Goal: Contribute content: Add original content to the website for others to see

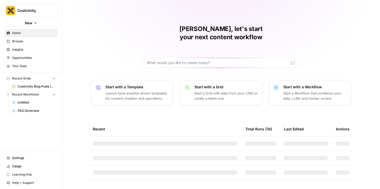
click at [25, 85] on span "CookUnity Blog Posts (B2B)" at bounding box center [37, 86] width 38 height 5
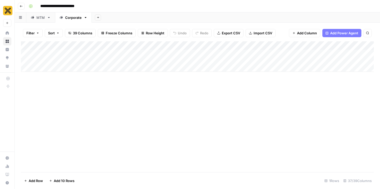
click at [51, 56] on div "Add Column" at bounding box center [197, 56] width 353 height 31
type textarea "**********"
click at [82, 54] on div "Add Column" at bounding box center [197, 56] width 353 height 31
type textarea "**********"
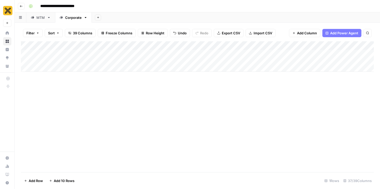
click at [111, 113] on div "Add Column" at bounding box center [197, 106] width 353 height 131
click at [111, 58] on div "Add Column" at bounding box center [197, 56] width 353 height 31
type textarea "*"
type textarea "**********"
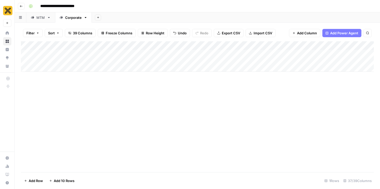
click at [161, 50] on div "Add Column" at bounding box center [197, 56] width 353 height 31
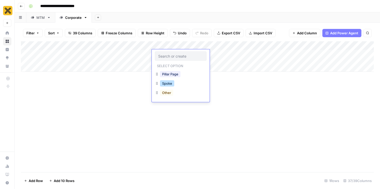
click at [168, 83] on button "Spoke" at bounding box center [167, 83] width 14 height 6
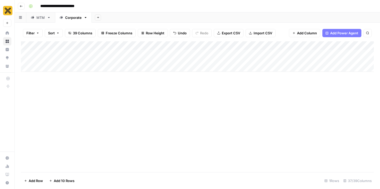
click at [194, 54] on div "Add Column" at bounding box center [197, 56] width 353 height 31
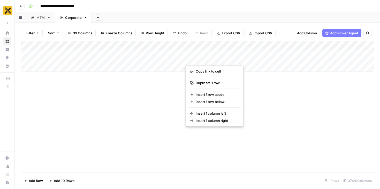
click at [203, 61] on button "button" at bounding box center [201, 57] width 31 height 14
click at [191, 45] on div "Add Column" at bounding box center [197, 56] width 353 height 31
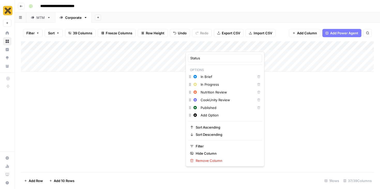
click at [214, 77] on input "In Brief" at bounding box center [227, 76] width 53 height 5
click at [201, 79] on input "In Brief" at bounding box center [227, 76] width 53 height 5
click at [195, 75] on icon "button" at bounding box center [196, 77] width 4 height 4
click at [223, 76] on input "In Brief" at bounding box center [227, 76] width 53 height 5
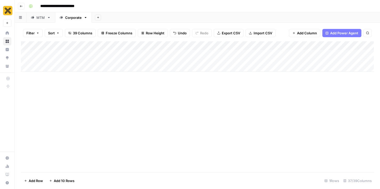
click at [276, 92] on div "Add Column" at bounding box center [197, 106] width 353 height 131
click at [199, 54] on div "Add Column" at bounding box center [197, 56] width 353 height 31
click at [197, 58] on div "Add Column" at bounding box center [197, 56] width 353 height 31
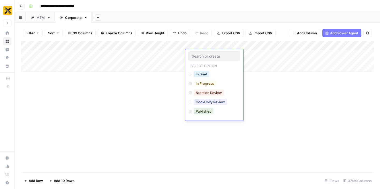
click at [201, 70] on div "In Brief" at bounding box center [215, 74] width 52 height 9
click at [201, 73] on button "In Brief" at bounding box center [202, 74] width 16 height 6
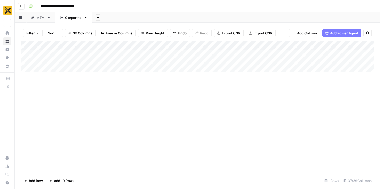
click at [218, 53] on div "Add Column" at bounding box center [197, 56] width 353 height 31
click at [224, 55] on div "Add Column" at bounding box center [197, 56] width 353 height 31
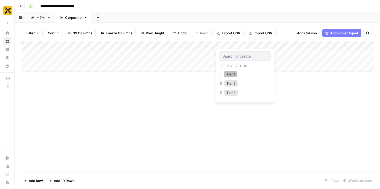
click at [231, 75] on button "Tier 1" at bounding box center [231, 74] width 12 height 6
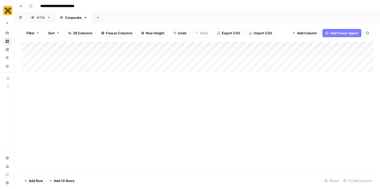
click at [226, 51] on div "Add Column" at bounding box center [197, 56] width 353 height 31
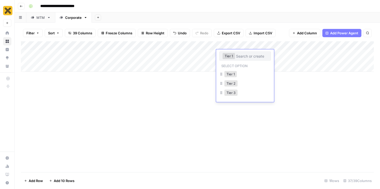
click at [233, 88] on div "Tier 2" at bounding box center [245, 83] width 52 height 9
click at [232, 92] on button "Tier 3" at bounding box center [231, 93] width 13 height 6
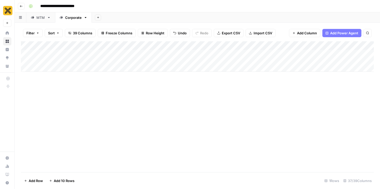
click at [277, 54] on div "Add Column" at bounding box center [197, 56] width 353 height 31
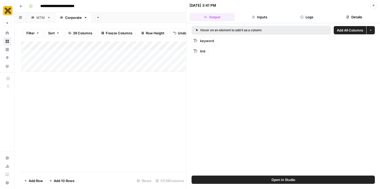
click at [202, 50] on span "link" at bounding box center [202, 51] width 5 height 4
click at [376, 4] on button "Close" at bounding box center [373, 5] width 7 height 7
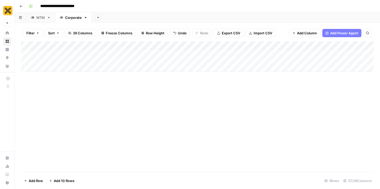
scroll to position [0, 1]
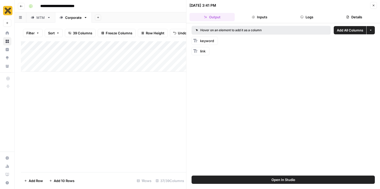
click at [167, 85] on div "Add Column" at bounding box center [103, 106] width 165 height 131
click at [265, 15] on button "Inputs" at bounding box center [259, 17] width 45 height 8
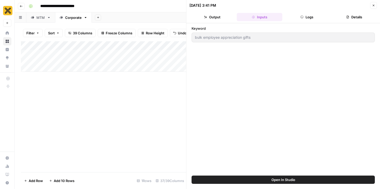
click at [293, 15] on button "Logs" at bounding box center [307, 17] width 45 height 8
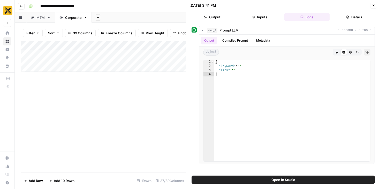
click at [271, 20] on button "Inputs" at bounding box center [259, 17] width 45 height 8
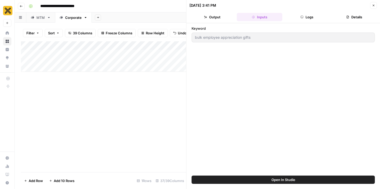
click at [342, 14] on button "Details" at bounding box center [354, 17] width 45 height 8
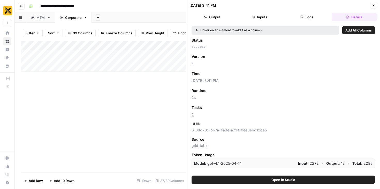
click at [373, 3] on button "Close" at bounding box center [373, 5] width 7 height 7
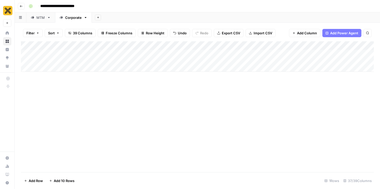
click at [331, 58] on div "Add Column" at bounding box center [197, 56] width 353 height 31
click at [319, 86] on div "Add Column" at bounding box center [197, 106] width 353 height 131
click at [345, 58] on div "Add Column" at bounding box center [197, 56] width 353 height 31
click at [362, 72] on div "Add Column" at bounding box center [197, 56] width 353 height 31
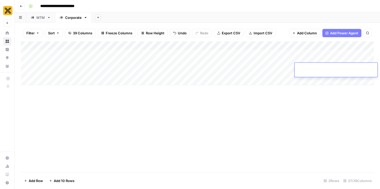
click at [369, 48] on div "Add Column" at bounding box center [197, 63] width 353 height 44
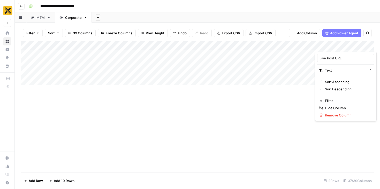
click at [233, 109] on div "Add Column" at bounding box center [197, 106] width 353 height 131
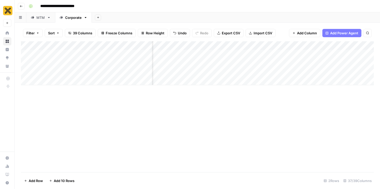
scroll to position [0, 75]
click at [254, 61] on div "Add Column" at bounding box center [197, 63] width 353 height 44
click at [255, 45] on div "Add Column" at bounding box center [197, 63] width 353 height 44
click at [294, 55] on div "Add Column" at bounding box center [197, 63] width 353 height 44
click at [283, 56] on div "Add Column" at bounding box center [197, 63] width 353 height 44
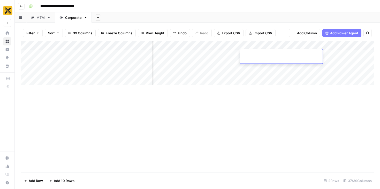
click at [283, 56] on textarea at bounding box center [281, 54] width 83 height 7
type textarea "**********"
click at [338, 66] on div "Add Column" at bounding box center [197, 63] width 353 height 44
click at [327, 57] on div "Add Column" at bounding box center [197, 63] width 353 height 44
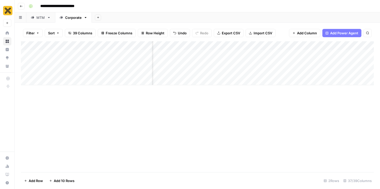
click at [324, 74] on div "Add Column" at bounding box center [197, 63] width 353 height 44
click at [218, 54] on div "Add Column" at bounding box center [197, 63] width 353 height 44
click at [202, 102] on div "Add Column" at bounding box center [197, 106] width 353 height 131
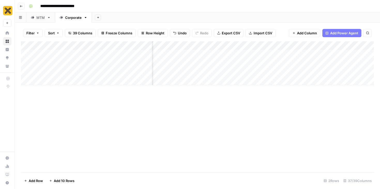
click at [302, 55] on div "Add Column" at bounding box center [197, 63] width 353 height 44
click at [287, 48] on div "Add Column" at bounding box center [197, 63] width 353 height 44
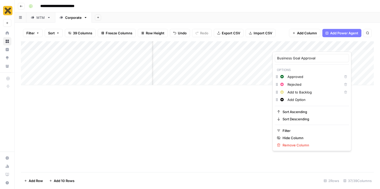
click at [266, 68] on div "Add Column" at bounding box center [197, 63] width 353 height 44
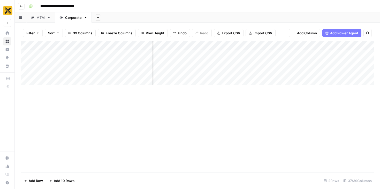
click at [288, 58] on div "Add Column" at bounding box center [197, 63] width 353 height 44
click at [311, 57] on div "Add Column" at bounding box center [197, 63] width 353 height 44
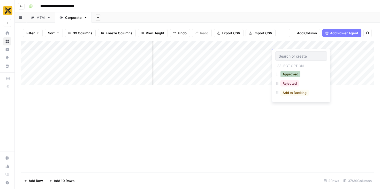
click at [291, 74] on button "Approved" at bounding box center [291, 74] width 20 height 6
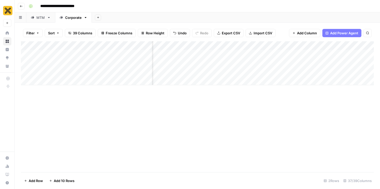
scroll to position [0, 322]
click at [293, 56] on div "Add Column" at bounding box center [197, 63] width 353 height 44
click at [165, 54] on div "Add Column" at bounding box center [197, 63] width 353 height 44
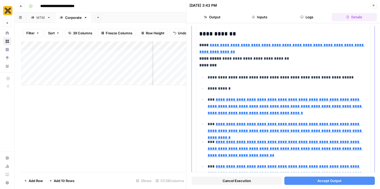
scroll to position [62, 0]
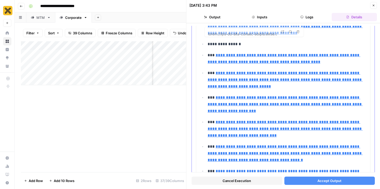
type input "[URL][DOMAIN_NAME]"
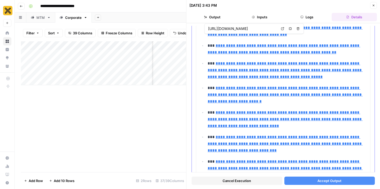
type input "[URL][DOMAIN_NAME]"
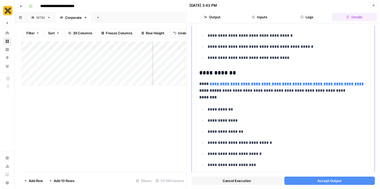
scroll to position [2112, 0]
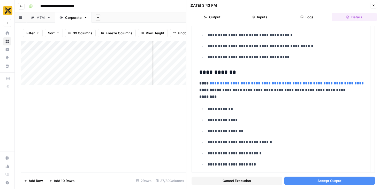
click at [375, 5] on button "Close" at bounding box center [373, 5] width 7 height 7
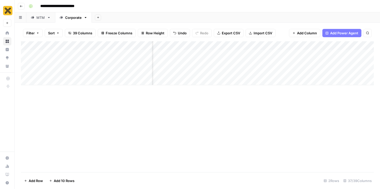
click at [137, 59] on div "Add Column" at bounding box center [197, 63] width 353 height 44
type textarea "**********"
click at [164, 114] on div "Add Column" at bounding box center [197, 106] width 353 height 131
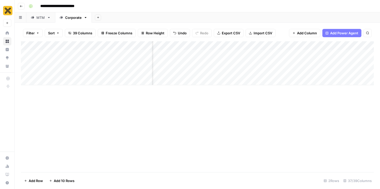
click at [226, 47] on div "Add Column" at bounding box center [197, 63] width 353 height 44
click at [226, 47] on div at bounding box center [248, 46] width 47 height 10
click at [230, 47] on div at bounding box center [248, 46] width 47 height 10
click at [228, 46] on div at bounding box center [248, 46] width 47 height 10
click at [213, 70] on div "Add Column" at bounding box center [197, 63] width 353 height 44
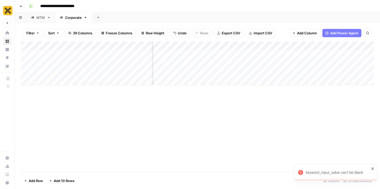
click at [197, 54] on div "Add Column" at bounding box center [197, 63] width 353 height 44
click at [226, 54] on div "Add Column" at bounding box center [197, 63] width 353 height 44
click at [219, 53] on div "Add Column" at bounding box center [197, 63] width 353 height 44
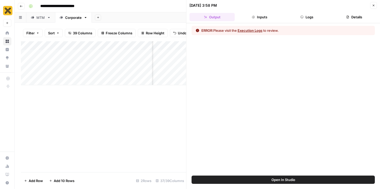
click at [251, 31] on button "Execution Logs" at bounding box center [250, 30] width 25 height 5
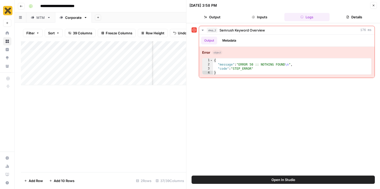
click at [372, 5] on icon "button" at bounding box center [373, 5] width 3 height 3
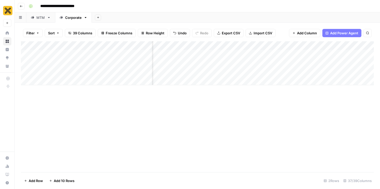
scroll to position [0, 131]
click at [203, 57] on div "Add Column" at bounding box center [197, 63] width 353 height 44
type textarea "**********"
click at [281, 76] on div "Add Column" at bounding box center [197, 63] width 353 height 44
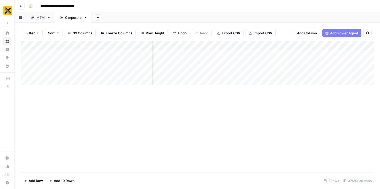
scroll to position [0, 205]
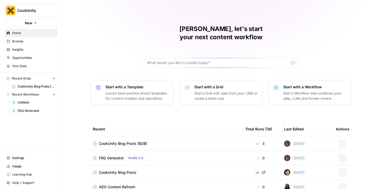
click at [39, 84] on link "CookUnity Blog Posts (B2B)" at bounding box center [34, 87] width 48 height 8
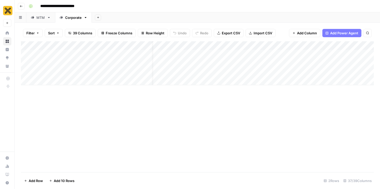
scroll to position [0, 10]
click at [302, 54] on div "Add Column" at bounding box center [197, 63] width 353 height 44
click at [327, 50] on div "Add Column" at bounding box center [197, 63] width 353 height 44
click at [349, 53] on div "Add Column" at bounding box center [197, 63] width 353 height 44
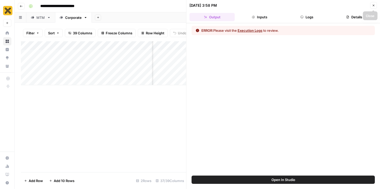
click at [376, 3] on button "Close" at bounding box center [373, 5] width 7 height 7
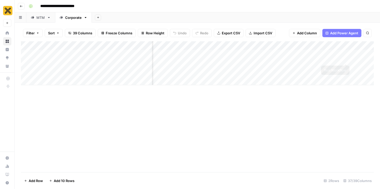
click at [346, 54] on div "Add Column" at bounding box center [197, 63] width 353 height 44
click at [278, 55] on div "Add Column" at bounding box center [197, 63] width 353 height 44
click at [233, 53] on div "Add Column" at bounding box center [197, 63] width 353 height 44
click at [233, 53] on textarea "**********" at bounding box center [248, 54] width 83 height 7
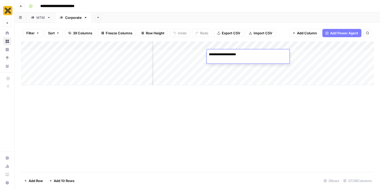
click at [233, 53] on textarea "**********" at bounding box center [248, 54] width 83 height 7
click at [257, 48] on div "Add Column" at bounding box center [197, 63] width 353 height 44
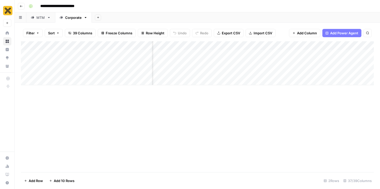
click at [248, 54] on div "Add Column" at bounding box center [197, 63] width 353 height 44
click at [248, 54] on textarea "**********" at bounding box center [248, 54] width 83 height 7
click at [268, 81] on div "Add Column" at bounding box center [197, 63] width 353 height 44
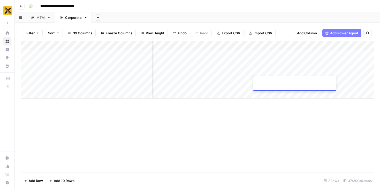
click at [277, 59] on div "Add Column" at bounding box center [197, 69] width 353 height 57
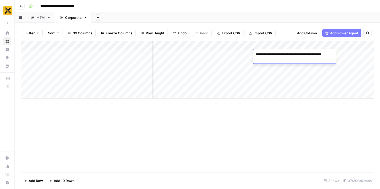
click at [277, 59] on div "**********" at bounding box center [295, 56] width 83 height 14
click at [279, 54] on textarea "**********" at bounding box center [300, 54] width 92 height 7
click at [303, 99] on div "Add Column" at bounding box center [197, 106] width 353 height 131
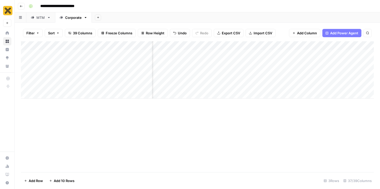
click at [314, 51] on div "Add Column" at bounding box center [197, 69] width 353 height 57
click at [345, 54] on div "Add Column" at bounding box center [197, 69] width 353 height 57
click at [272, 58] on div "Add Column" at bounding box center [197, 69] width 353 height 57
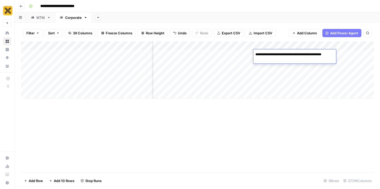
click at [272, 58] on div "**********" at bounding box center [295, 56] width 83 height 14
click at [273, 54] on textarea "**********" at bounding box center [300, 54] width 92 height 7
click at [245, 101] on div "Add Column" at bounding box center [197, 106] width 353 height 131
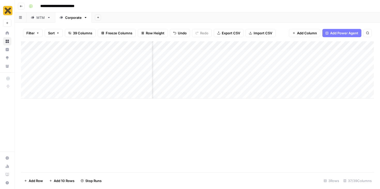
click at [240, 52] on div "Add Column" at bounding box center [197, 69] width 353 height 57
click at [240, 52] on textarea "**********" at bounding box center [248, 54] width 83 height 7
click at [181, 123] on div "Add Column" at bounding box center [197, 106] width 353 height 131
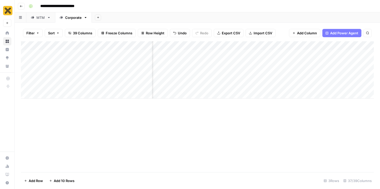
click at [306, 55] on div "Add Column" at bounding box center [197, 69] width 353 height 57
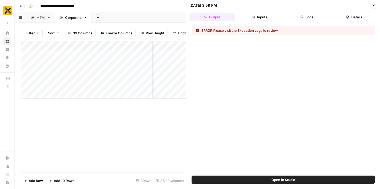
click at [266, 17] on button "Inputs" at bounding box center [259, 17] width 45 height 8
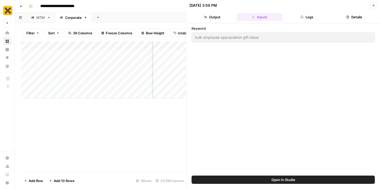
click at [297, 17] on button "Logs" at bounding box center [307, 17] width 45 height 8
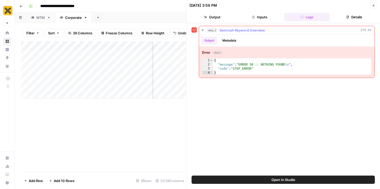
click at [235, 36] on div "Output Metadata" at bounding box center [287, 41] width 176 height 12
click at [233, 39] on button "Metadata" at bounding box center [229, 41] width 20 height 8
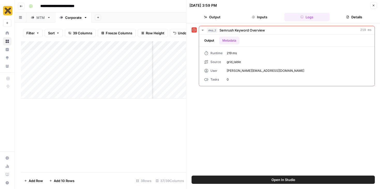
click at [374, 6] on icon "button" at bounding box center [373, 5] width 3 height 3
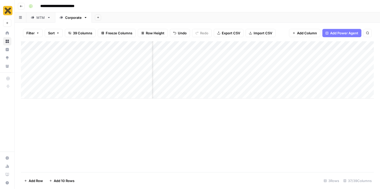
scroll to position [0, 196]
click at [93, 113] on div "Add Column" at bounding box center [197, 106] width 353 height 131
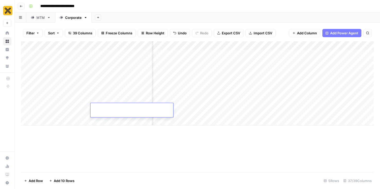
scroll to position [0, 163]
click at [319, 53] on div "Add Column" at bounding box center [197, 83] width 353 height 84
click at [346, 47] on div "Add Column" at bounding box center [197, 83] width 353 height 84
click at [346, 47] on div at bounding box center [368, 46] width 47 height 10
click at [322, 55] on div "Add Column" at bounding box center [197, 83] width 353 height 84
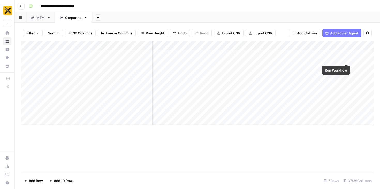
click at [344, 54] on div "Add Column" at bounding box center [197, 83] width 353 height 84
click at [345, 54] on div "Add Column" at bounding box center [197, 83] width 353 height 84
click at [308, 56] on div "Add Column" at bounding box center [197, 83] width 353 height 84
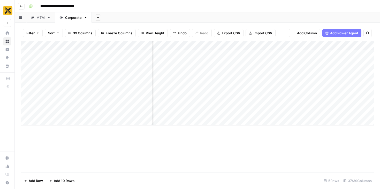
click at [215, 58] on div "Add Column" at bounding box center [197, 83] width 353 height 84
type input "250"
click at [315, 55] on div "Add Column" at bounding box center [197, 83] width 353 height 84
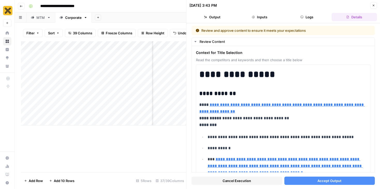
click at [375, 7] on button "Close" at bounding box center [373, 5] width 7 height 7
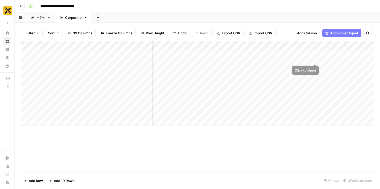
click at [311, 54] on div "Add Column" at bounding box center [197, 83] width 353 height 84
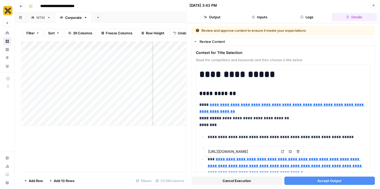
click at [234, 180] on span "Cancel Execution" at bounding box center [237, 181] width 28 height 5
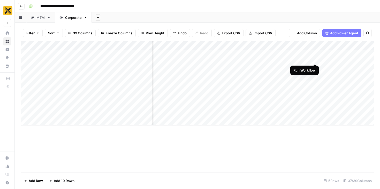
click at [316, 53] on div "Add Column" at bounding box center [197, 83] width 353 height 84
click at [224, 55] on div "Add Column" at bounding box center [197, 83] width 353 height 84
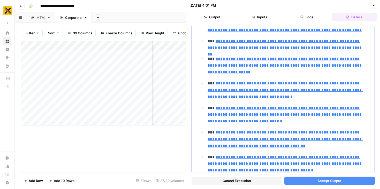
scroll to position [912, 0]
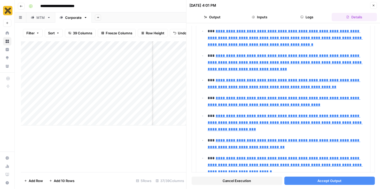
click at [308, 182] on button "Accept Output" at bounding box center [330, 181] width 91 height 8
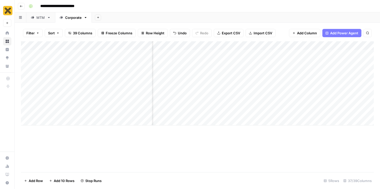
scroll to position [0, 516]
click at [216, 58] on div "Add Column" at bounding box center [197, 83] width 353 height 84
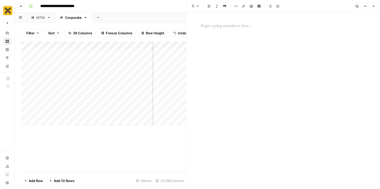
click at [219, 29] on p at bounding box center [284, 26] width 166 height 7
click at [164, 56] on div "Add Column" at bounding box center [103, 83] width 165 height 84
click at [165, 72] on div "Add Column" at bounding box center [103, 83] width 165 height 84
click at [168, 74] on div "Add Column" at bounding box center [103, 83] width 165 height 84
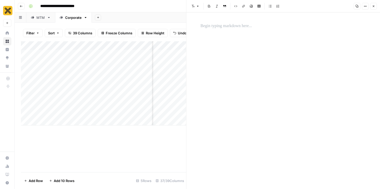
click at [372, 8] on button "Close" at bounding box center [373, 6] width 7 height 7
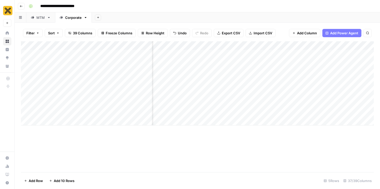
scroll to position [0, 445]
click at [212, 54] on div "Add Column" at bounding box center [197, 83] width 353 height 84
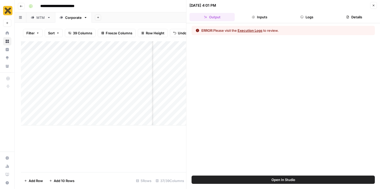
click at [308, 17] on button "Logs" at bounding box center [307, 17] width 45 height 8
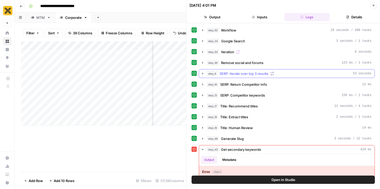
scroll to position [24, 0]
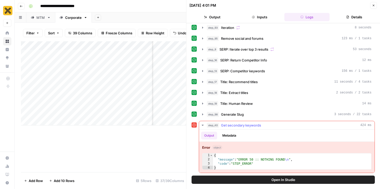
click at [228, 135] on button "Metadata" at bounding box center [229, 136] width 20 height 8
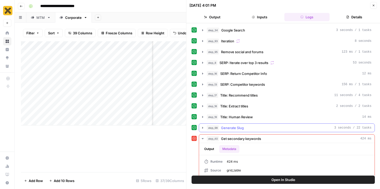
scroll to position [0, 0]
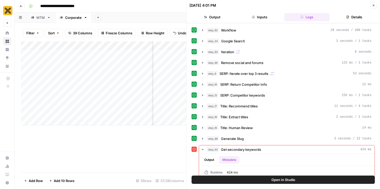
click at [373, 5] on icon "button" at bounding box center [373, 5] width 3 height 3
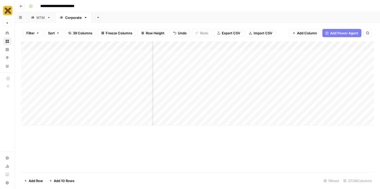
scroll to position [0, 469]
click at [255, 56] on div "Add Column" at bounding box center [197, 83] width 353 height 84
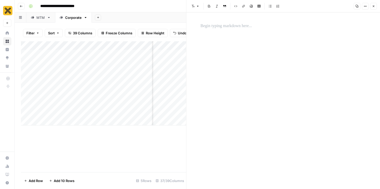
click at [235, 33] on div at bounding box center [284, 100] width 172 height 177
click at [218, 31] on div at bounding box center [284, 26] width 172 height 11
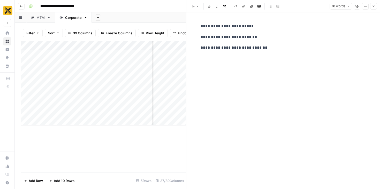
click at [374, 7] on icon "button" at bounding box center [373, 6] width 3 height 3
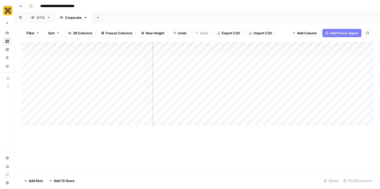
scroll to position [0, 592]
click at [286, 55] on div "Add Column" at bounding box center [197, 83] width 353 height 84
click at [275, 54] on div "Add Column" at bounding box center [197, 83] width 353 height 84
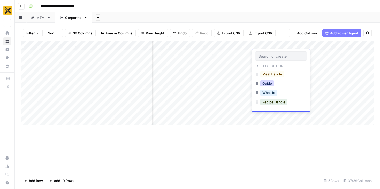
click at [269, 85] on button "Guide" at bounding box center [268, 83] width 14 height 6
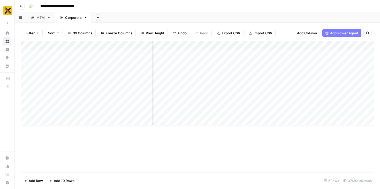
scroll to position [0, 627]
click at [260, 55] on div "Add Column" at bounding box center [197, 83] width 353 height 84
click at [200, 56] on div "Add Column" at bounding box center [197, 83] width 353 height 84
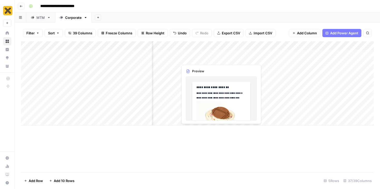
click at [212, 86] on div "Add Column" at bounding box center [197, 83] width 353 height 84
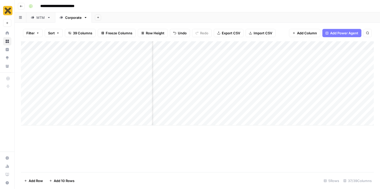
click at [195, 59] on div "Add Column" at bounding box center [197, 83] width 353 height 84
click at [221, 54] on div "Add Column" at bounding box center [197, 83] width 353 height 84
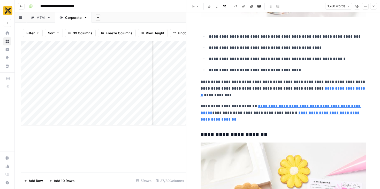
scroll to position [524, 0]
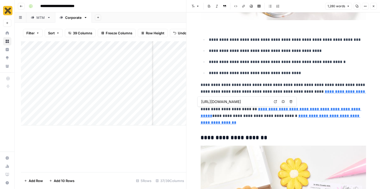
click at [268, 110] on link "**********" at bounding box center [281, 112] width 161 height 11
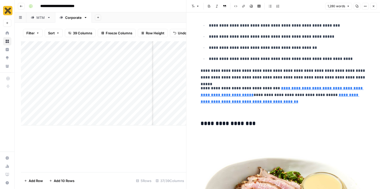
scroll to position [829, 0]
click at [257, 95] on input "[URL][DOMAIN_NAME][PERSON_NAME]" at bounding box center [235, 94] width 69 height 5
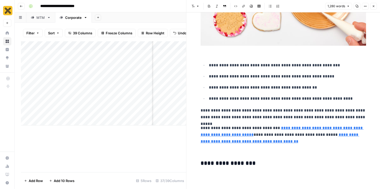
scroll to position [789, 0]
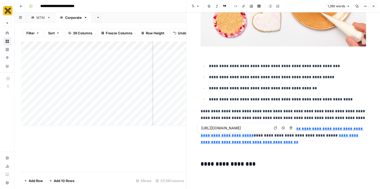
click at [269, 138] on link "**********" at bounding box center [282, 132] width 163 height 11
type input "[URL][DOMAIN_NAME][PERSON_NAME]"
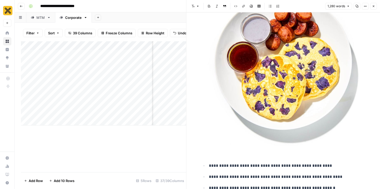
scroll to position [2416, 0]
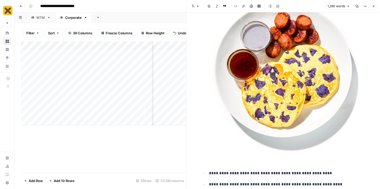
click at [262, 98] on img at bounding box center [284, 71] width 166 height 166
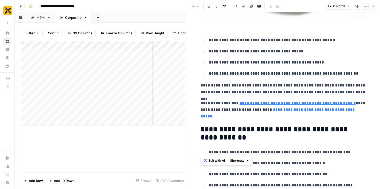
scroll to position [3406, 0]
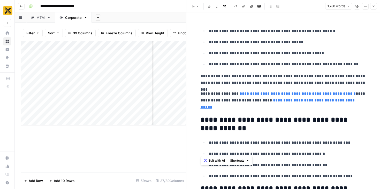
click at [374, 10] on header "Font style Bold Italic Block quote Code block Link Image Insert Table Bulleted …" at bounding box center [284, 6] width 194 height 12
click at [373, 7] on icon "button" at bounding box center [373, 6] width 3 height 3
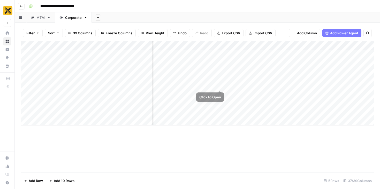
click at [203, 61] on div "Add Column" at bounding box center [197, 83] width 353 height 84
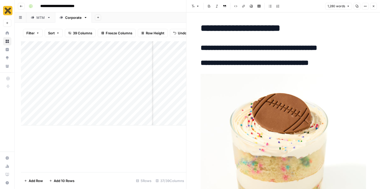
click at [316, 49] on h2 "**********" at bounding box center [284, 48] width 166 height 8
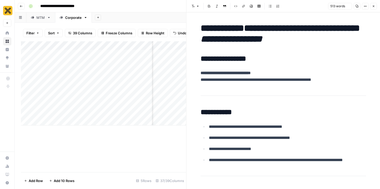
scroll to position [715, 0]
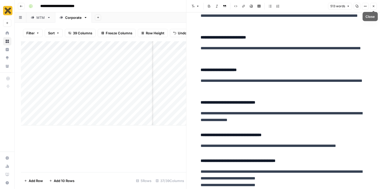
click at [373, 7] on icon "button" at bounding box center [373, 6] width 3 height 3
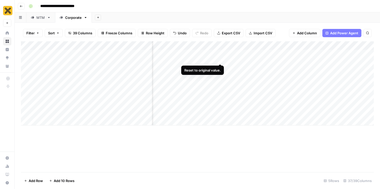
click at [244, 57] on div "Add Column" at bounding box center [197, 83] width 353 height 84
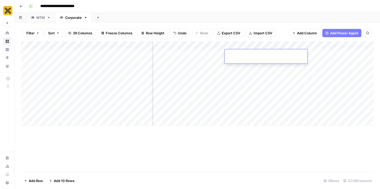
type textarea "*"
type textarea "**********"
drag, startPoint x: 239, startPoint y: 90, endPoint x: 238, endPoint y: 96, distance: 6.3
click at [239, 90] on div "Add Column" at bounding box center [197, 83] width 353 height 84
click at [278, 51] on div "Add Column" at bounding box center [197, 83] width 353 height 84
